Goal: Information Seeking & Learning: Learn about a topic

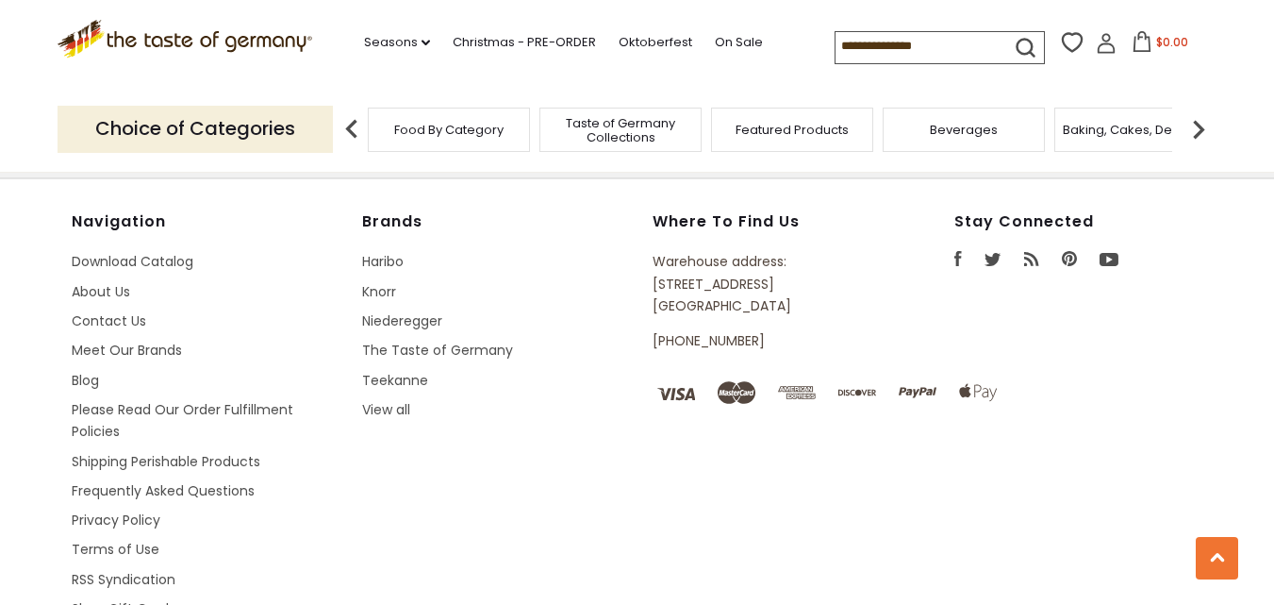
scroll to position [2264, 0]
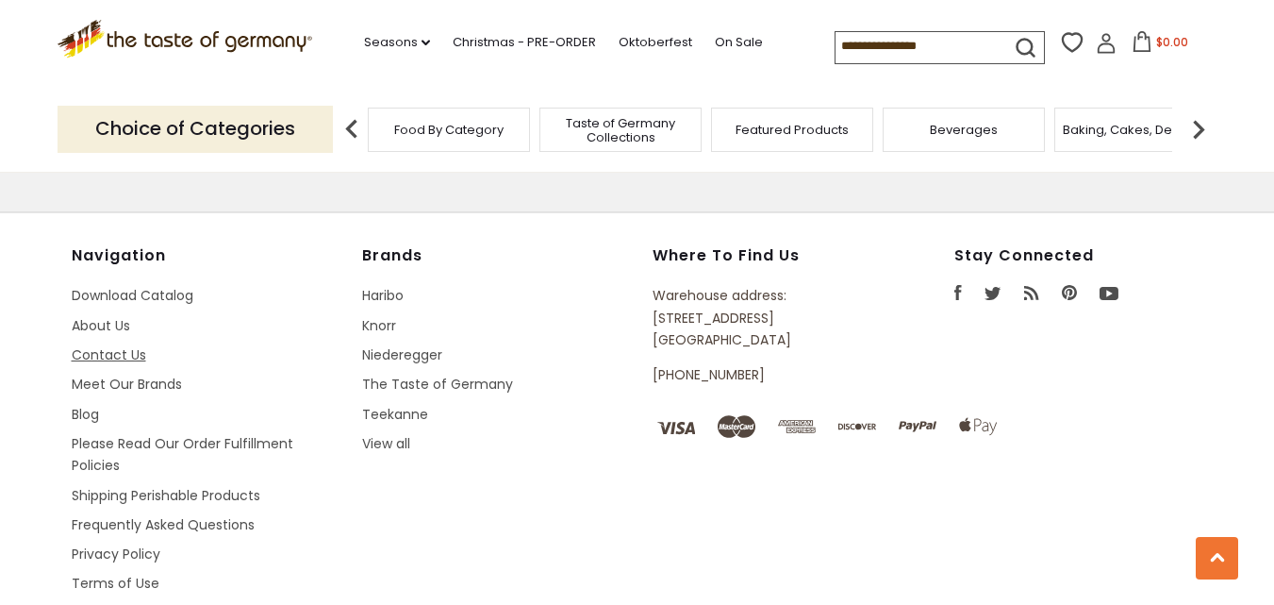
click at [99, 345] on link "Contact Us" at bounding box center [109, 354] width 75 height 19
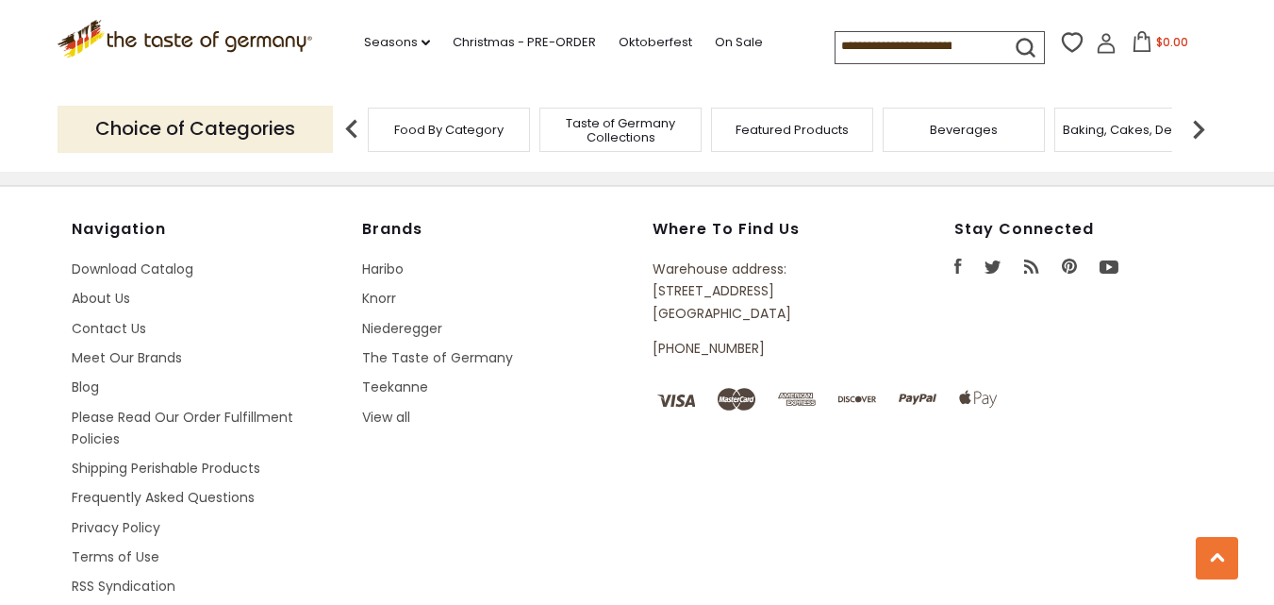
scroll to position [1669, 0]
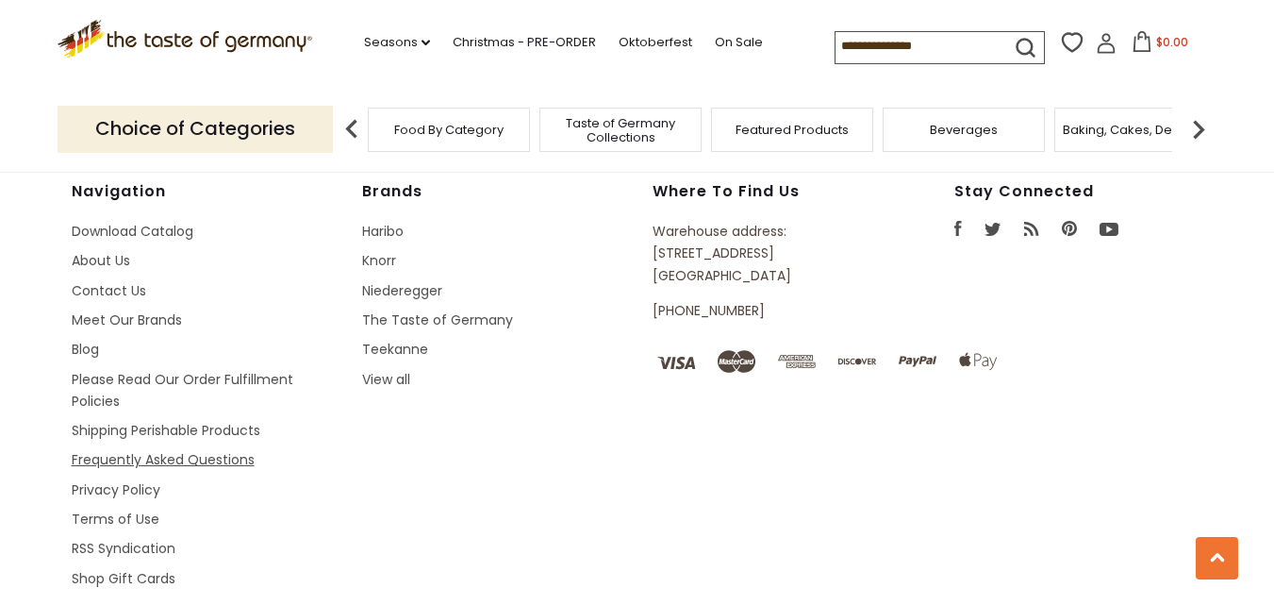
click at [215, 450] on link "Frequently Asked Questions" at bounding box center [163, 459] width 183 height 19
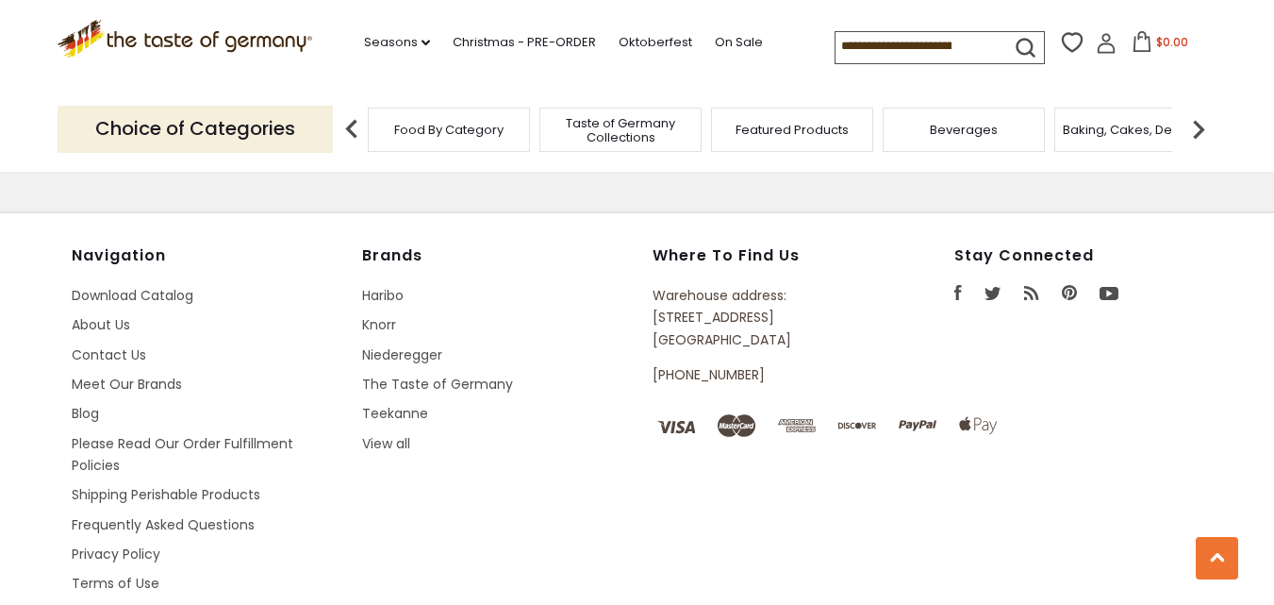
scroll to position [2213, 0]
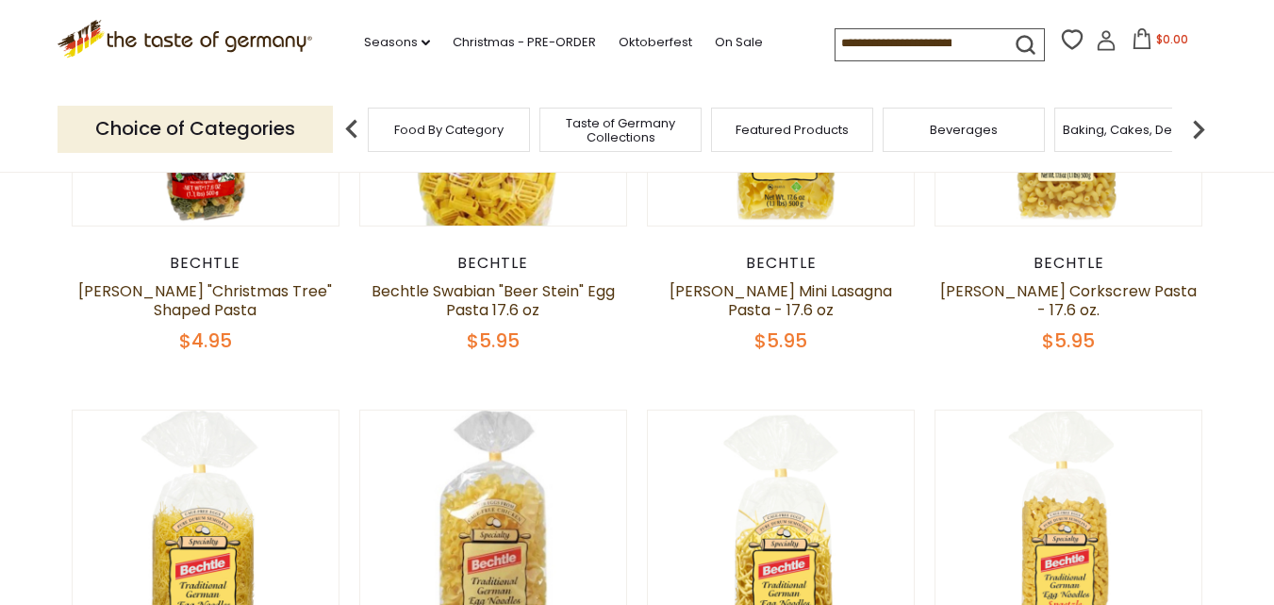
scroll to position [2352, 0]
